Goal: Transaction & Acquisition: Obtain resource

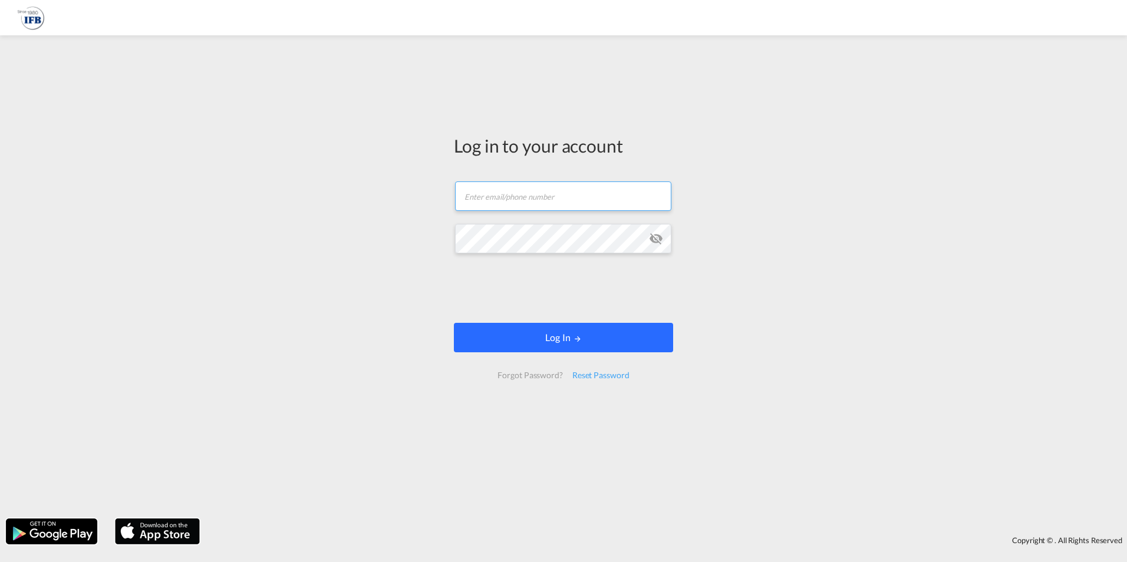
type input "[EMAIL_ADDRESS][DOMAIN_NAME]"
click at [552, 337] on button "Log In" at bounding box center [563, 337] width 219 height 29
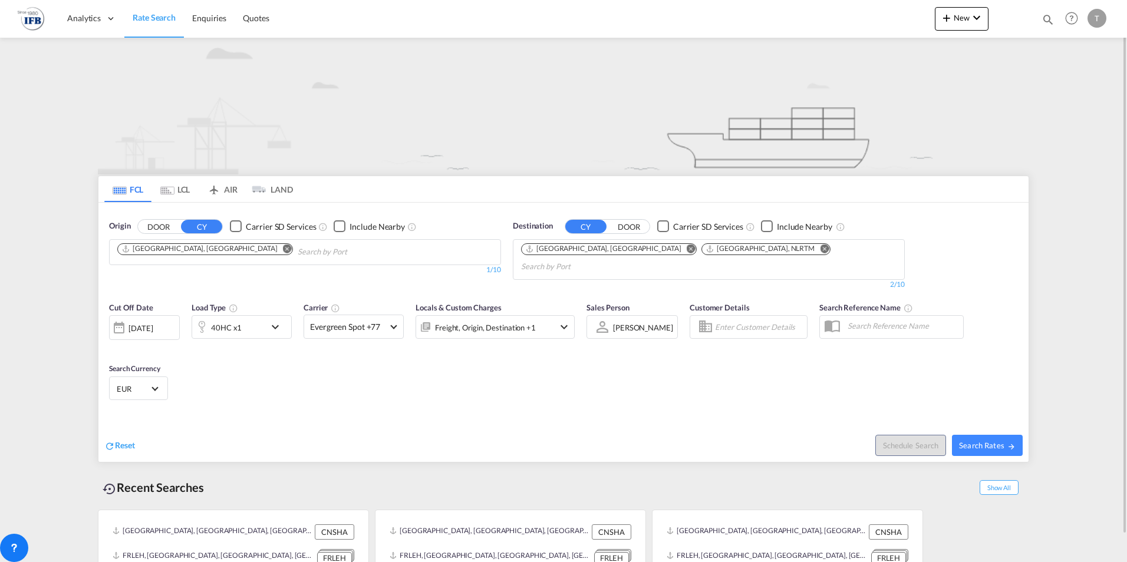
click at [283, 250] on md-icon "Remove" at bounding box center [287, 248] width 9 height 9
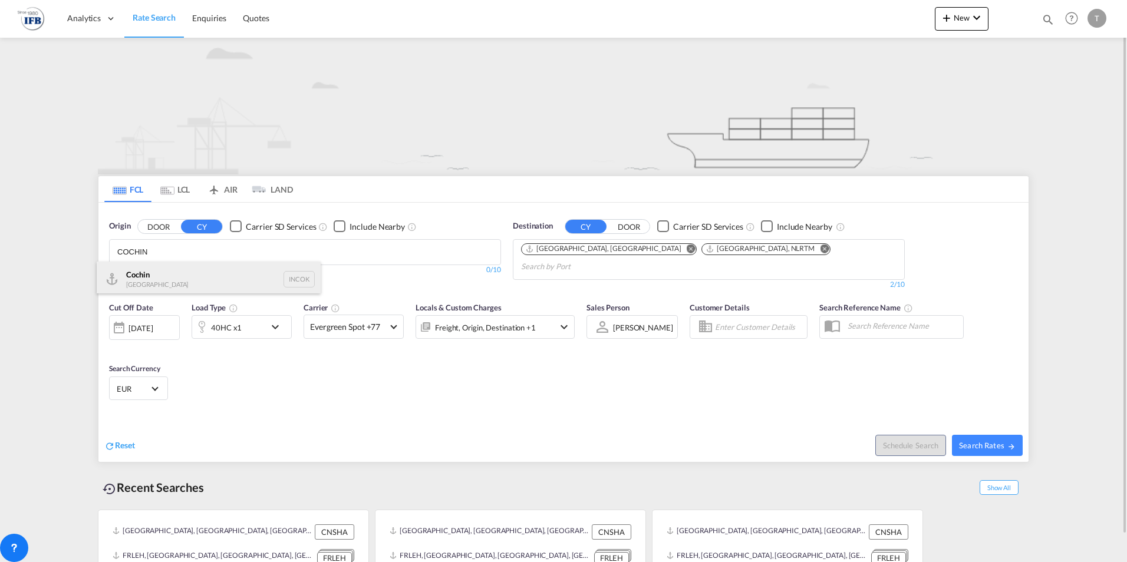
type input "COCHIN"
click at [146, 274] on div "Cochin India INCOK" at bounding box center [209, 279] width 224 height 35
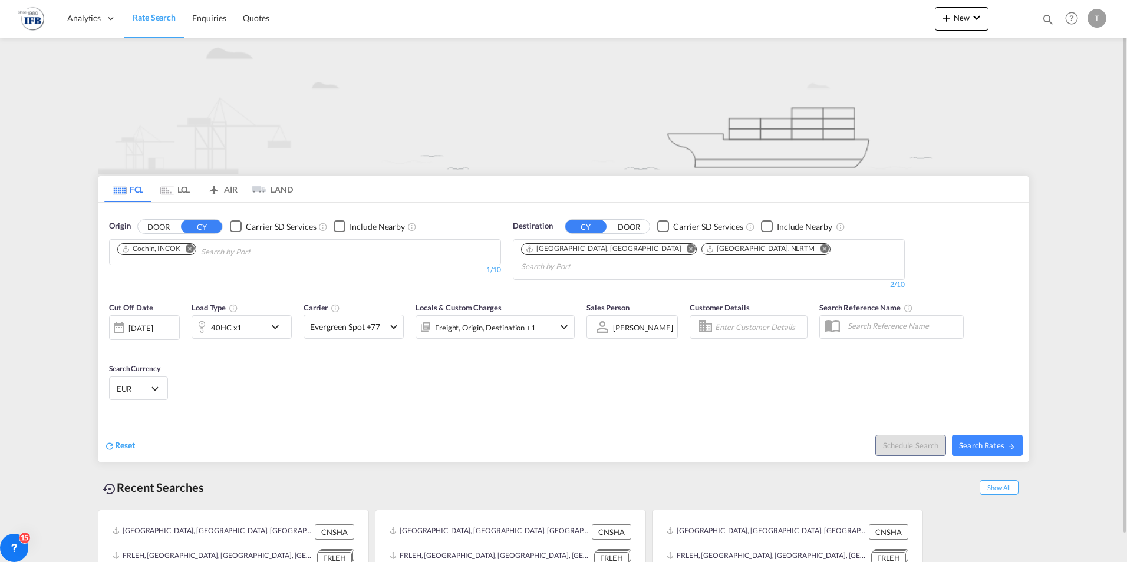
click at [687, 248] on md-icon "Remove" at bounding box center [691, 248] width 9 height 9
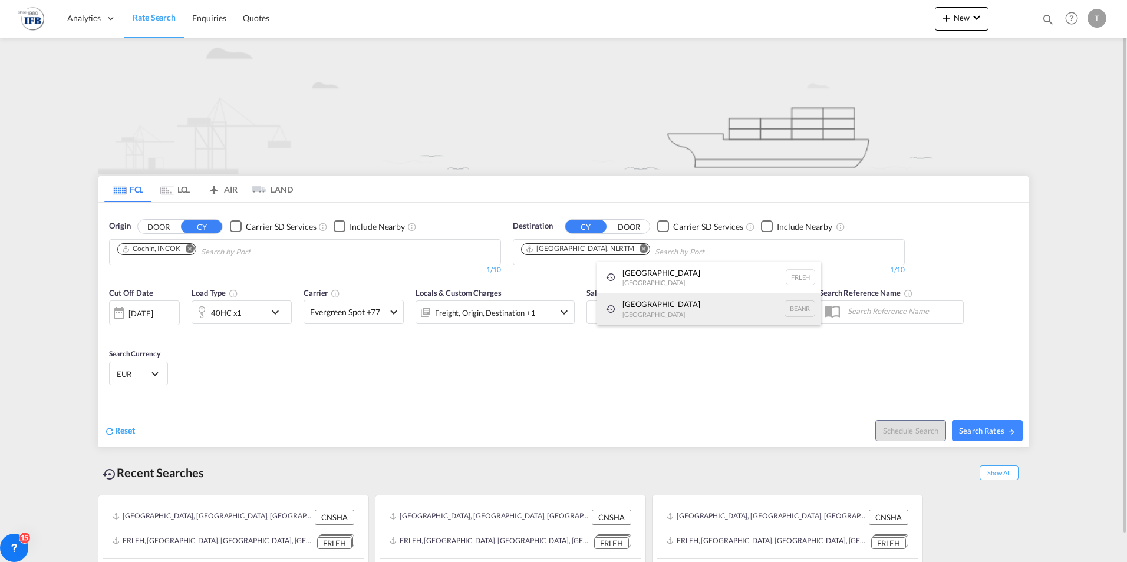
click at [655, 303] on div "[GEOGRAPHIC_DATA] [GEOGRAPHIC_DATA] BEANR" at bounding box center [709, 309] width 224 height 32
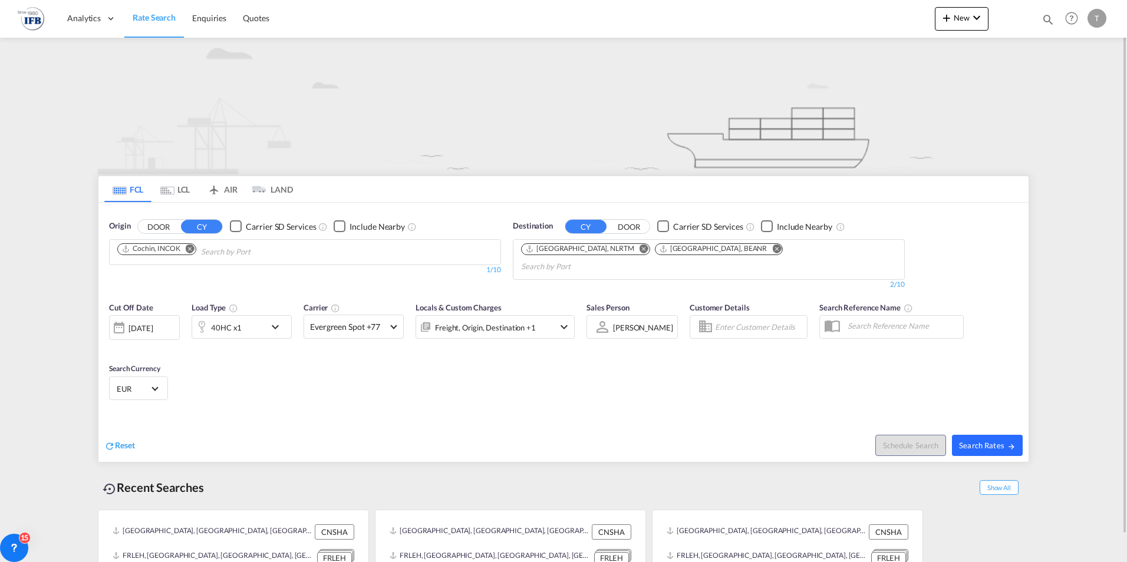
click at [976, 441] on span "Search Rates" at bounding box center [987, 445] width 57 height 9
type input "INCOK to NLRTM,BEANR / [DATE]"
